Goal: Information Seeking & Learning: Learn about a topic

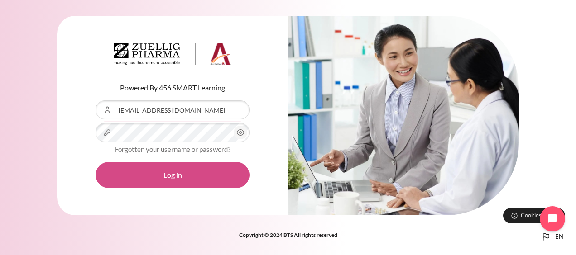
click at [175, 167] on button "Log in" at bounding box center [172, 175] width 154 height 26
click at [174, 169] on button "Log in" at bounding box center [172, 175] width 154 height 26
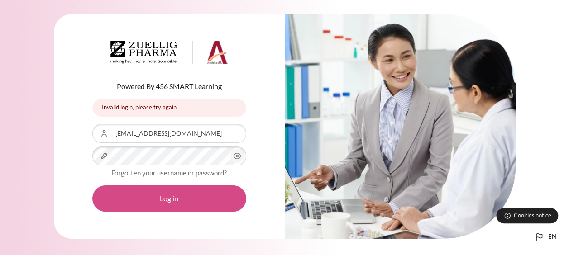
click at [165, 196] on button "Log in" at bounding box center [169, 199] width 154 height 26
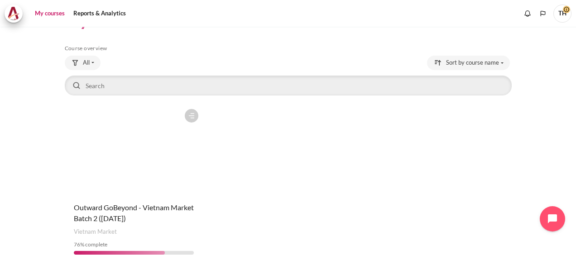
scroll to position [45, 0]
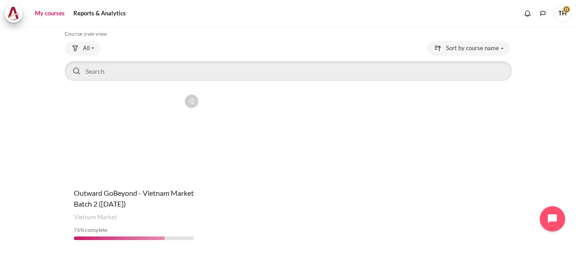
click at [118, 198] on h4 "Course name Outward GoBeyond - Vietnam Market Batch 2 ([DATE])" at bounding box center [134, 199] width 120 height 22
click at [124, 197] on span "Outward GoBeyond - Vietnam Market Batch 2 (Jul 2025)" at bounding box center [134, 198] width 120 height 19
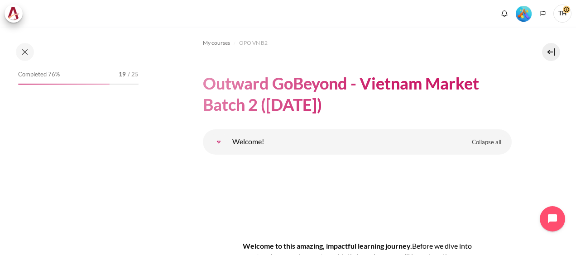
scroll to position [226, 0]
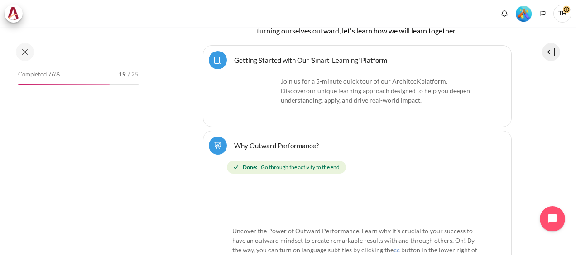
click at [521, 10] on img "Level #5" at bounding box center [523, 14] width 16 height 16
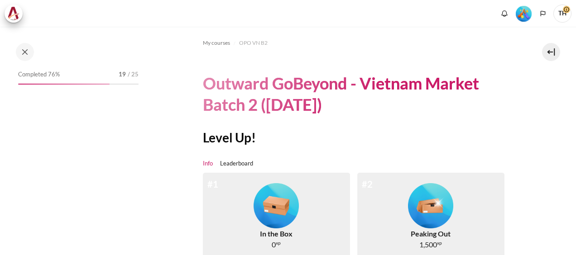
click at [234, 159] on link "Leaderboard" at bounding box center [236, 163] width 33 height 9
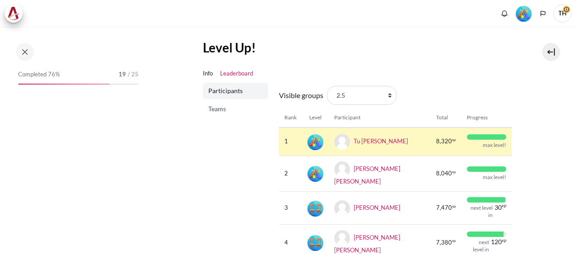
scroll to position [91, 0]
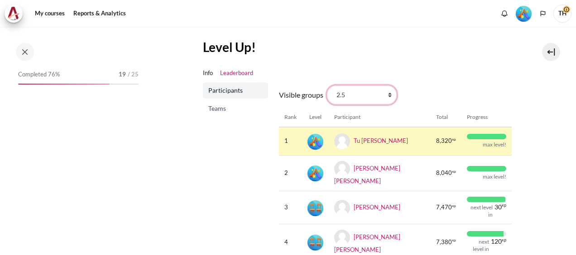
click at [367, 92] on select "All participants 2.5 2.1 2.2 2.3 2.4 2.6 2.7 2.8" at bounding box center [362, 95] width 70 height 19
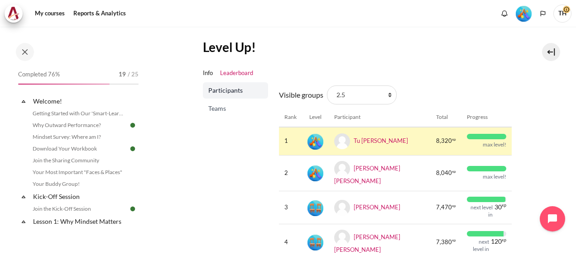
click at [210, 107] on span "Teams" at bounding box center [236, 108] width 56 height 9
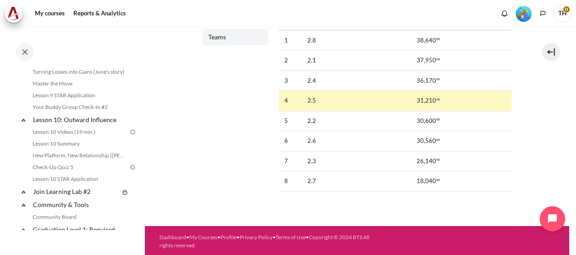
scroll to position [769, 0]
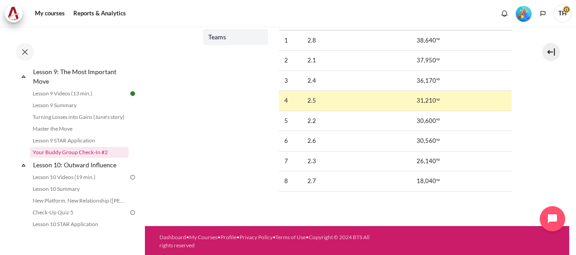
click at [83, 158] on link "Your Buddy Group Check-In #2" at bounding box center [79, 152] width 99 height 11
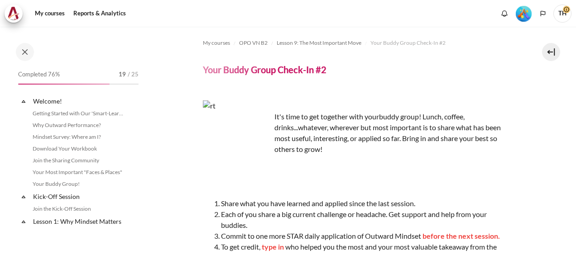
scroll to position [782, 0]
